Goal: Transaction & Acquisition: Book appointment/travel/reservation

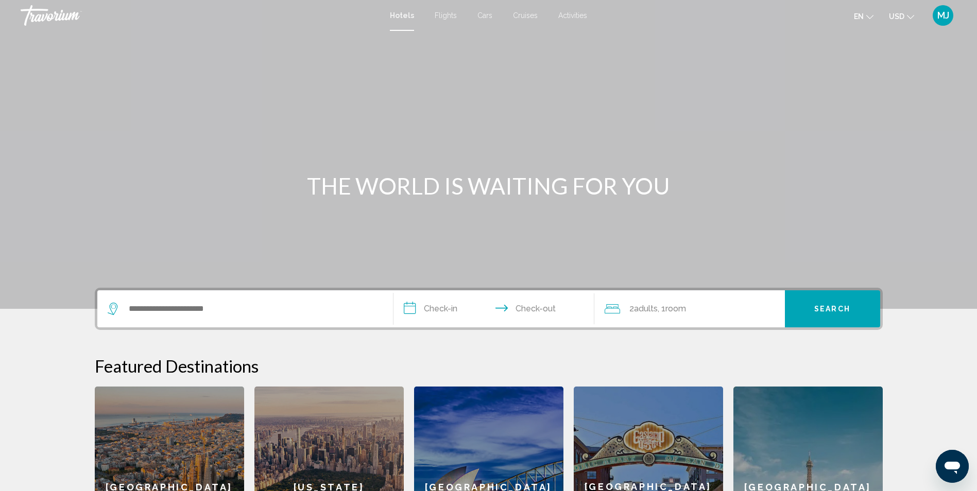
click at [944, 15] on span "MJ" at bounding box center [944, 15] width 12 height 10
click at [442, 307] on input "**********" at bounding box center [496, 311] width 205 height 40
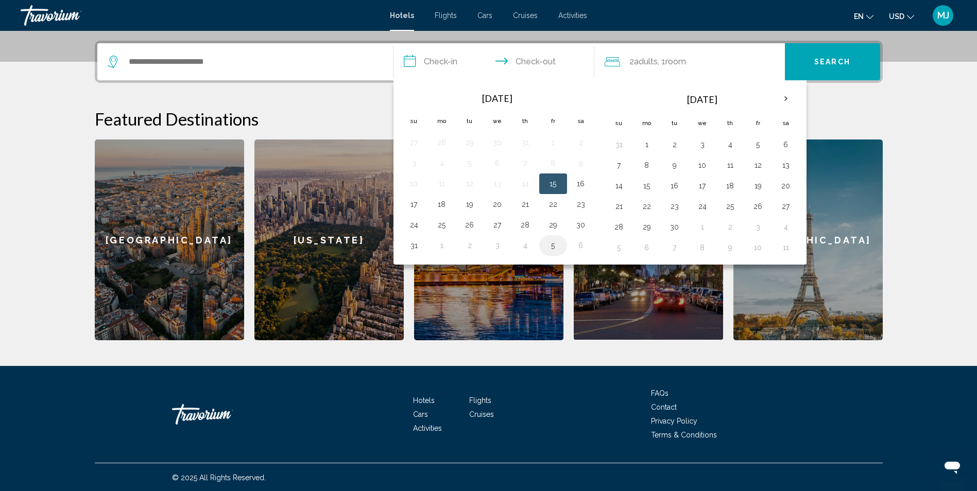
scroll to position [248, 0]
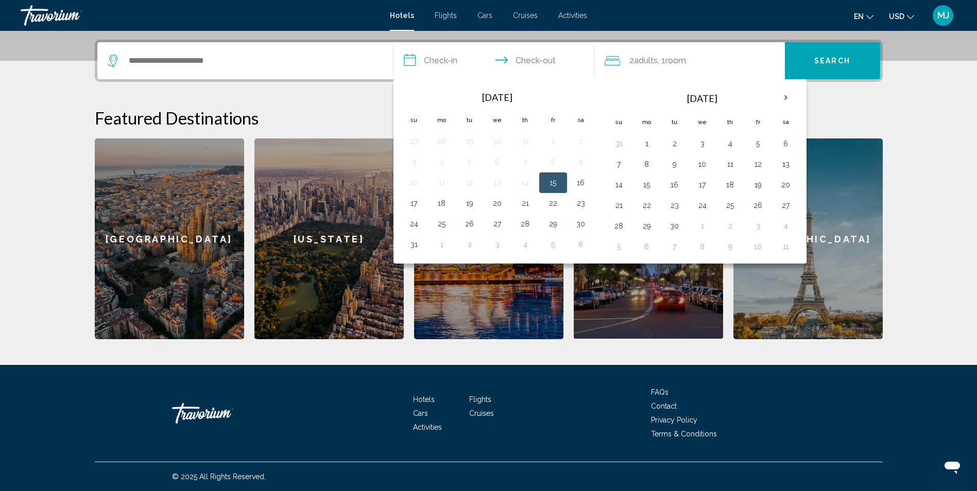
click at [552, 183] on button "15" at bounding box center [553, 183] width 16 height 14
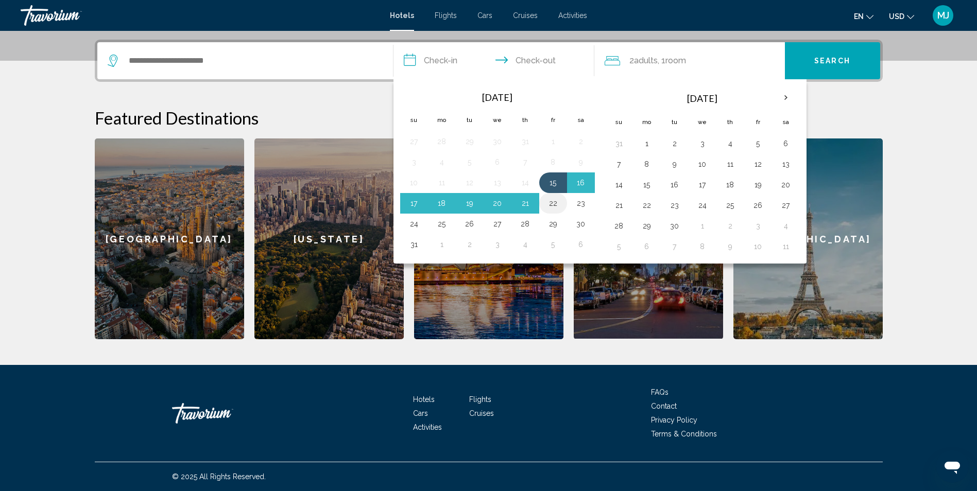
click at [551, 202] on button "22" at bounding box center [553, 203] width 16 height 14
type input "**********"
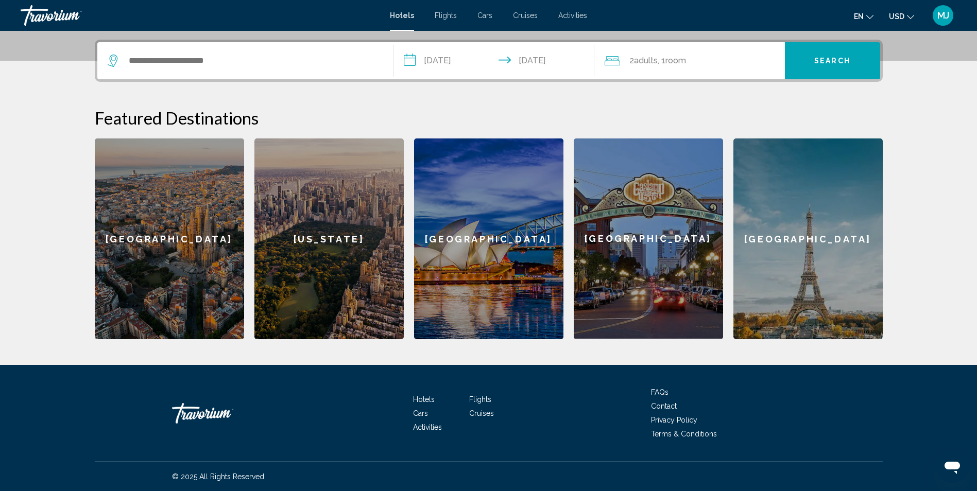
click at [326, 237] on div "[US_STATE]" at bounding box center [329, 239] width 149 height 201
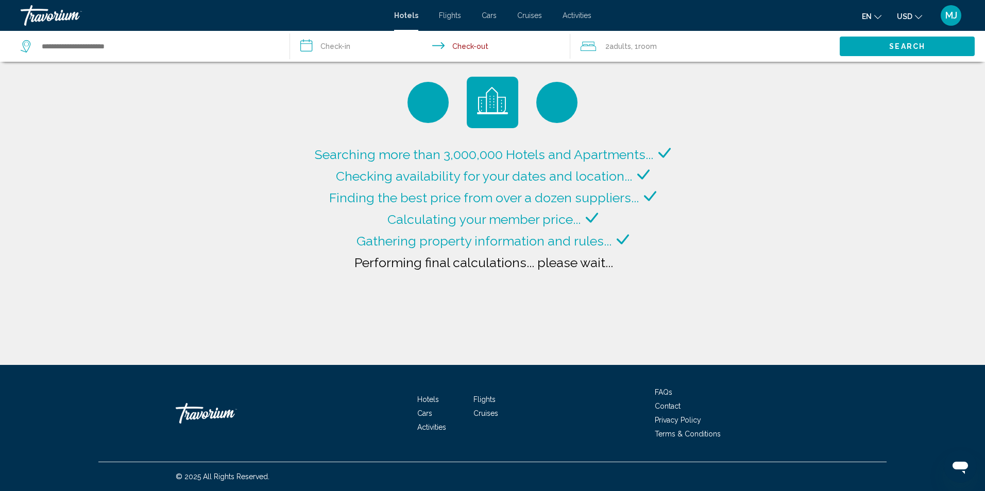
type input "**********"
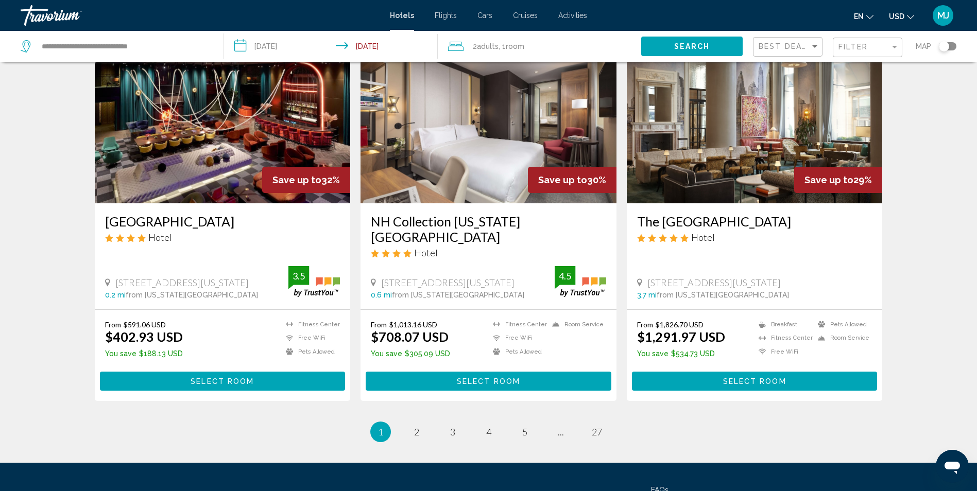
scroll to position [1276, 0]
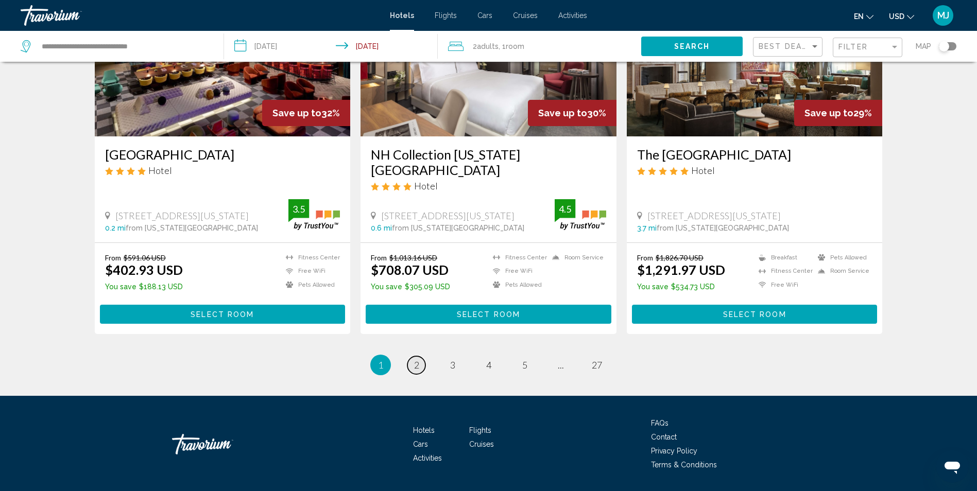
click at [414, 360] on span "2" at bounding box center [416, 365] width 5 height 11
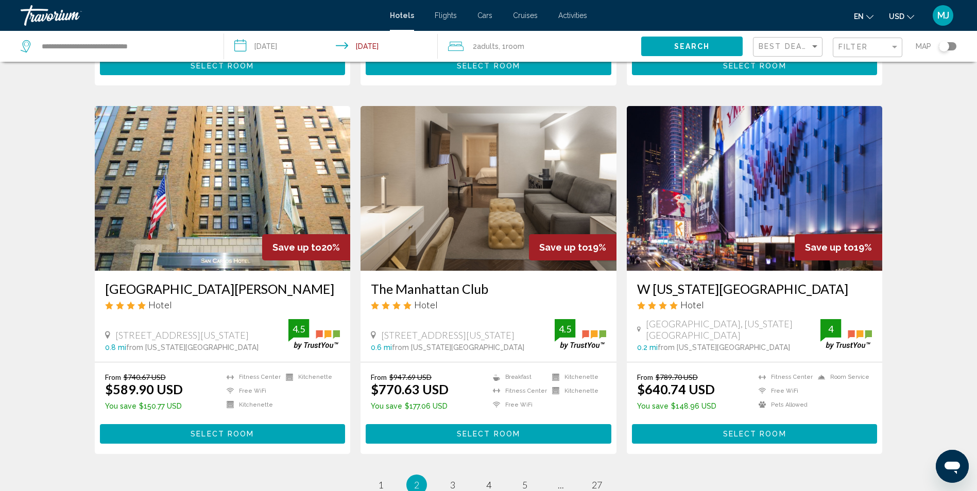
scroll to position [1185, 0]
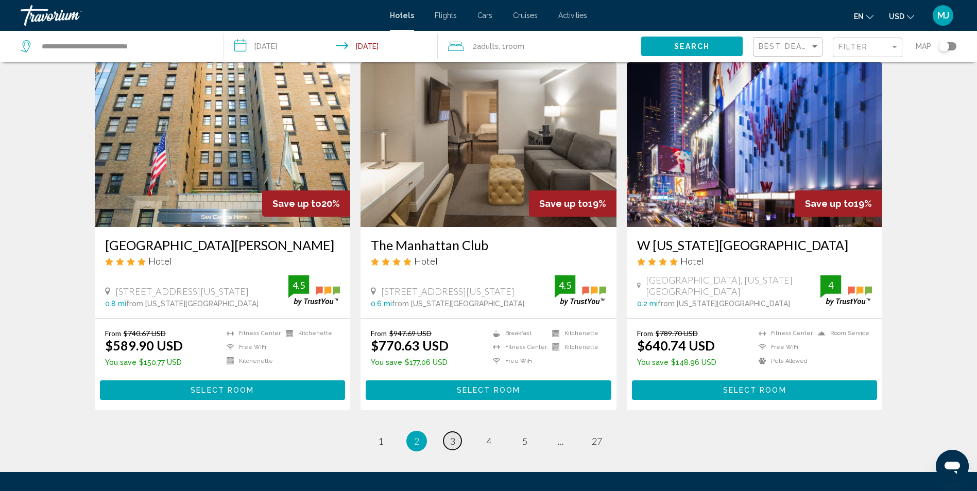
click at [454, 432] on link "page 3" at bounding box center [453, 441] width 18 height 18
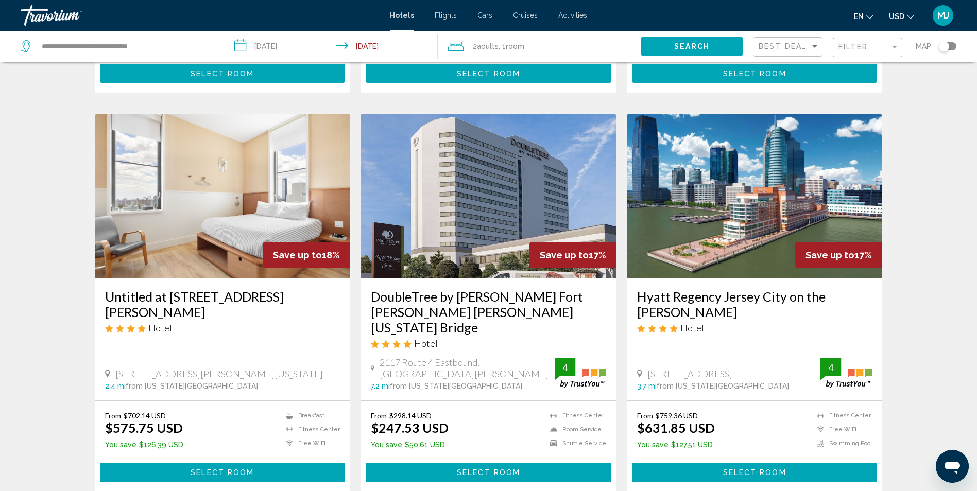
scroll to position [1185, 0]
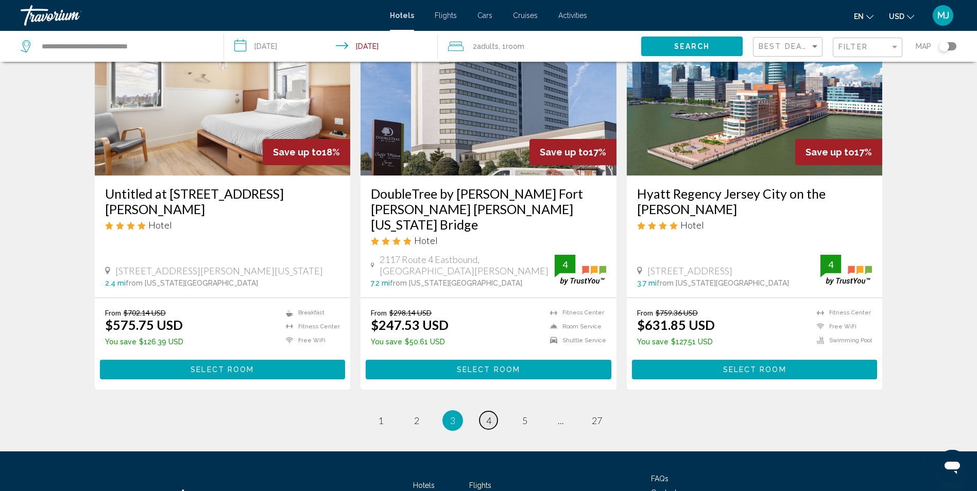
click at [489, 415] on span "4" at bounding box center [488, 420] width 5 height 11
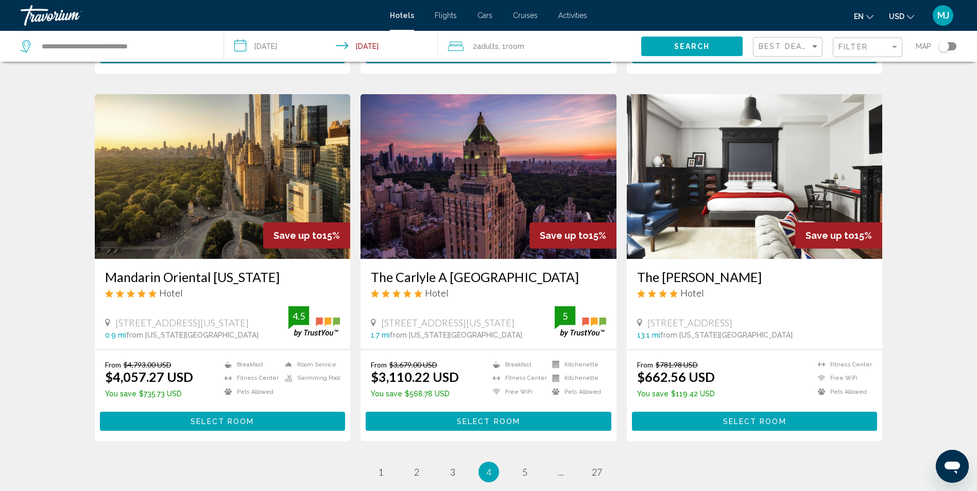
scroll to position [1185, 0]
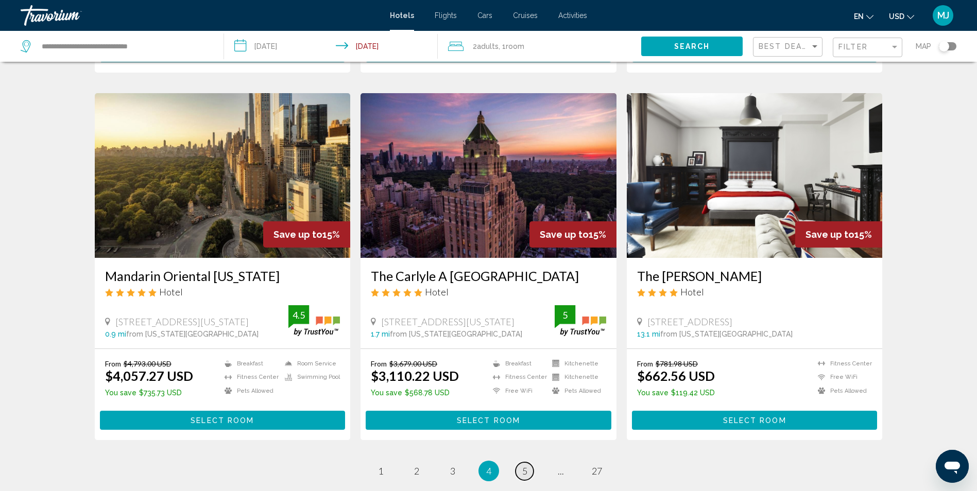
click at [525, 466] on span "5" at bounding box center [524, 471] width 5 height 11
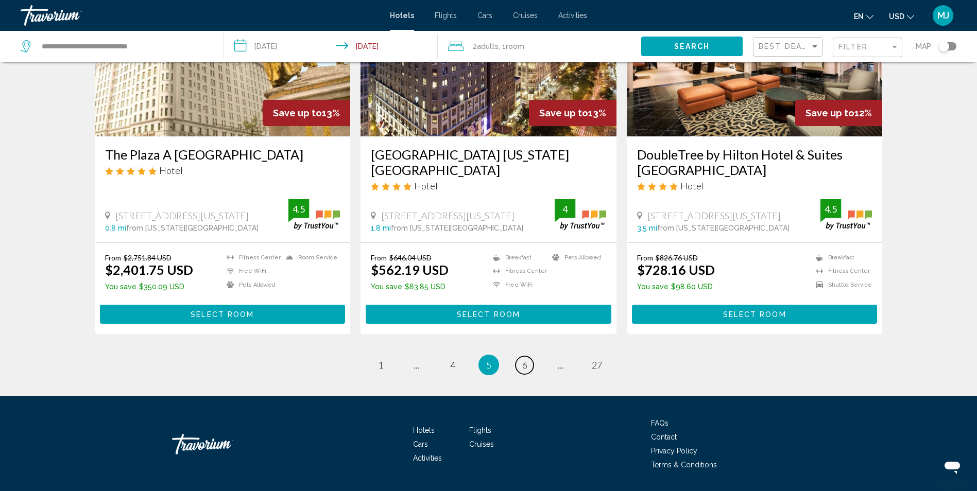
scroll to position [1288, 0]
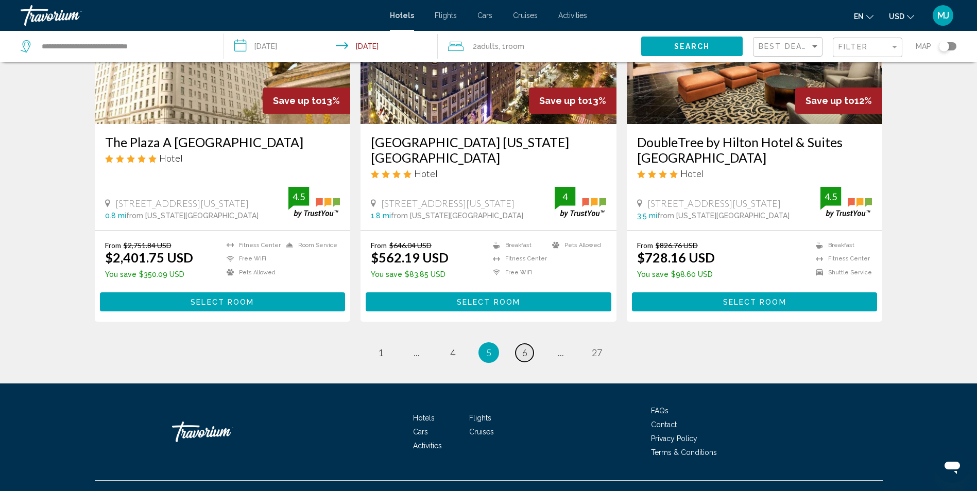
click at [525, 353] on span "6" at bounding box center [524, 352] width 5 height 11
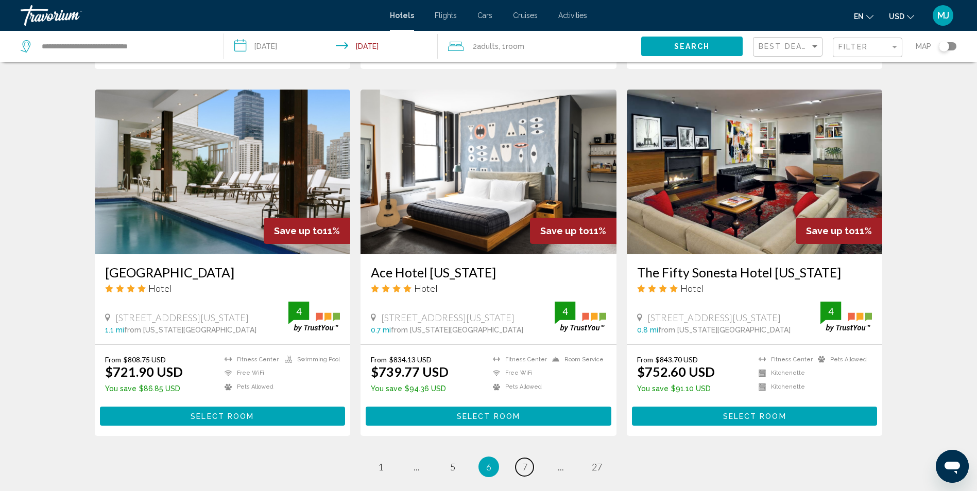
scroll to position [1185, 0]
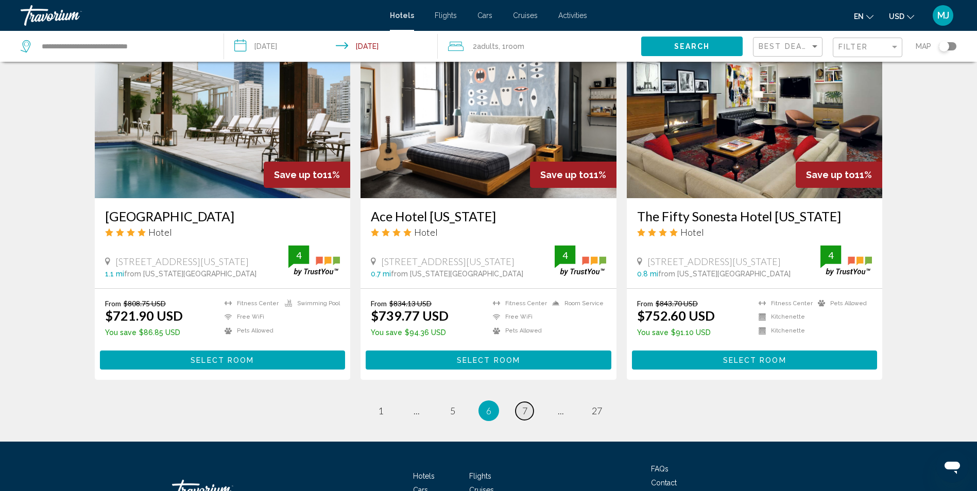
click at [523, 405] on span "7" at bounding box center [524, 410] width 5 height 11
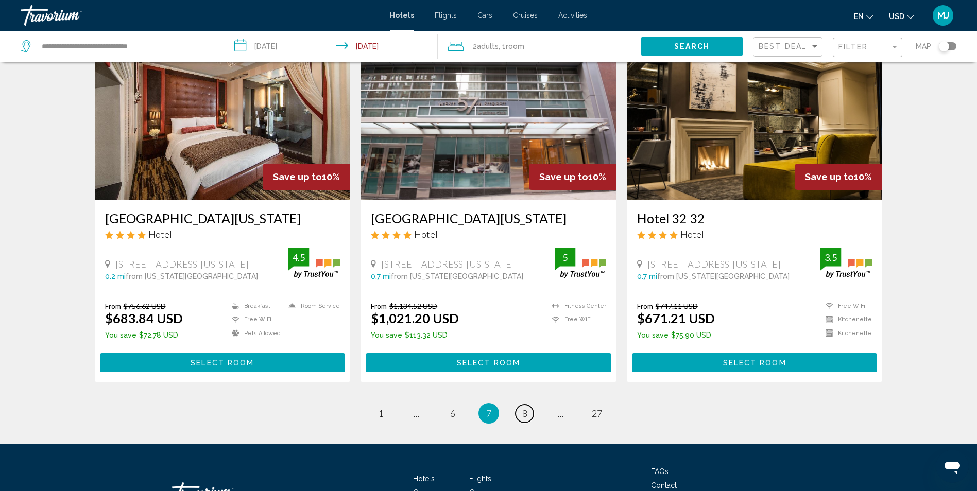
scroll to position [1185, 0]
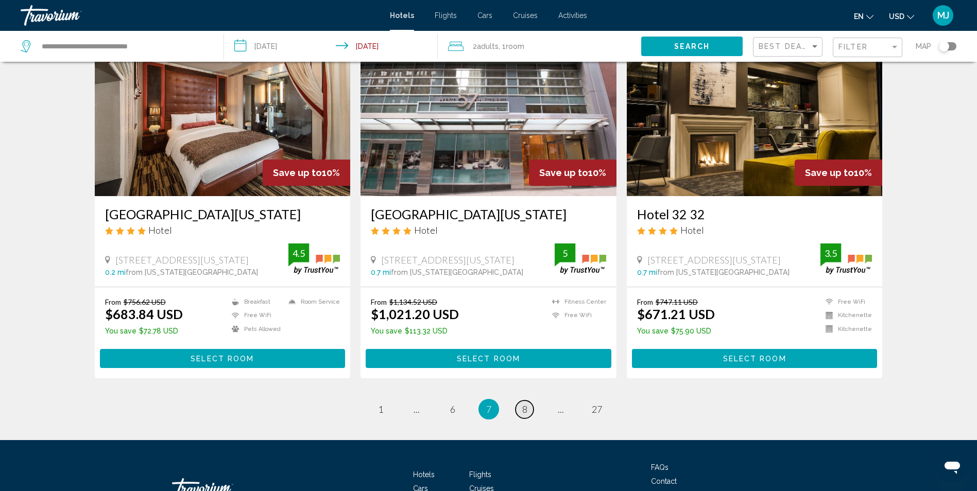
click at [528, 412] on link "page 8" at bounding box center [525, 410] width 18 height 18
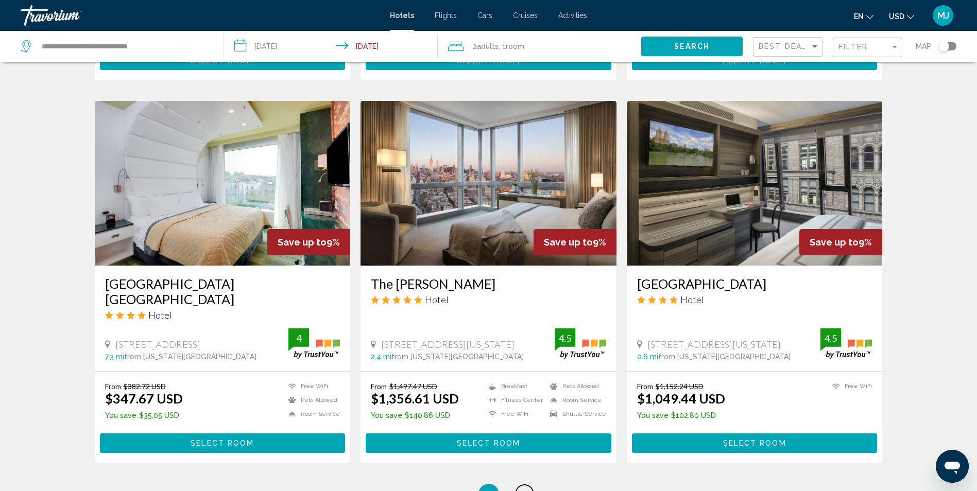
scroll to position [1133, 0]
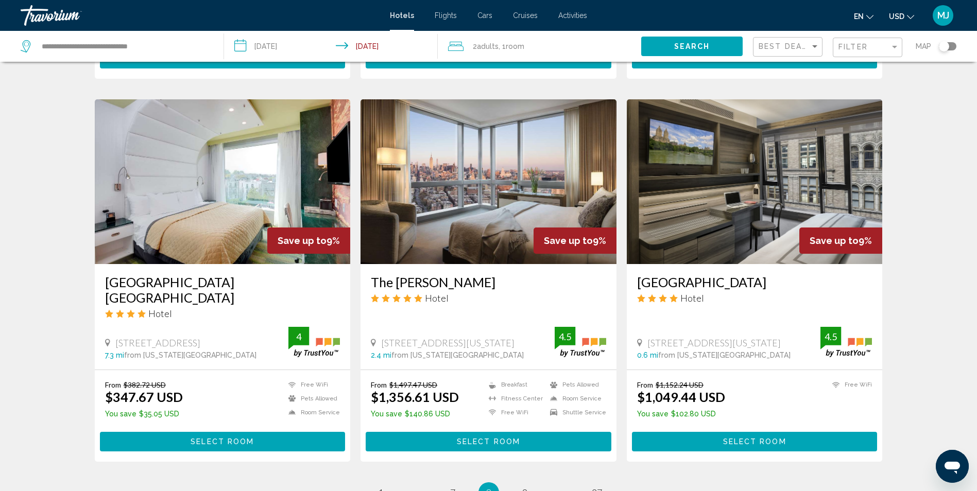
click at [211, 438] on span "Select Room" at bounding box center [222, 442] width 63 height 8
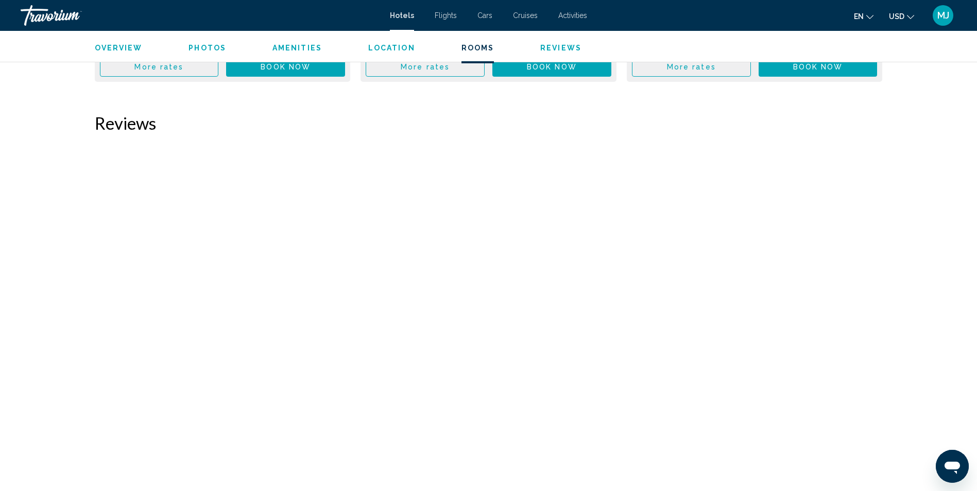
scroll to position [3116, 0]
